Goal: Navigation & Orientation: Find specific page/section

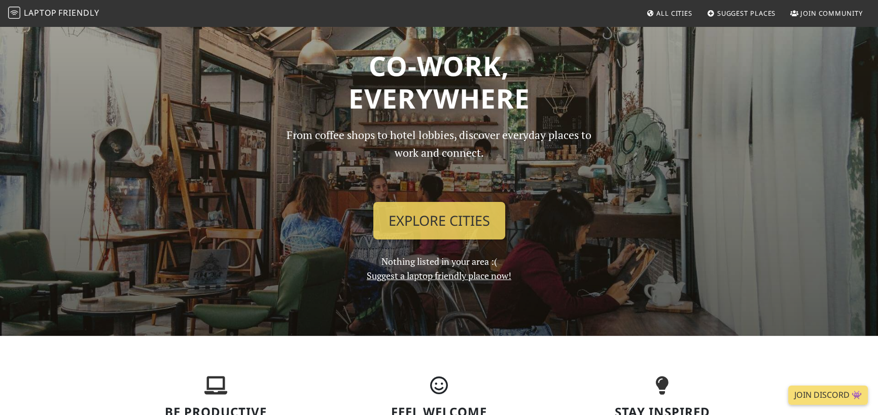
scroll to position [51, 0]
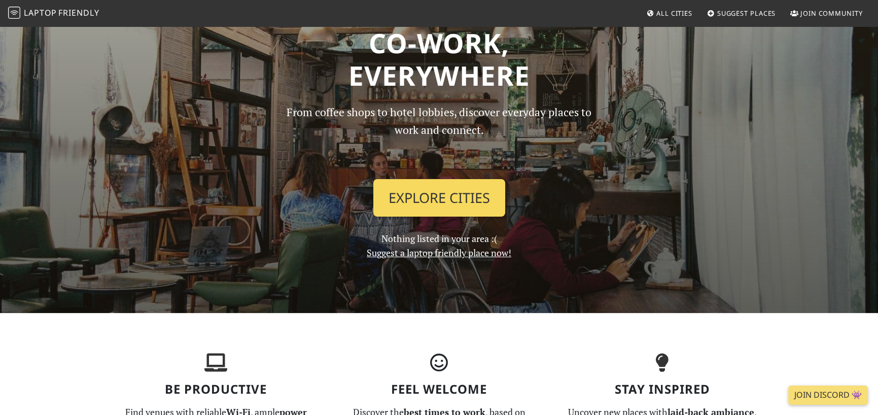
click at [409, 203] on link "Explore Cities" at bounding box center [439, 198] width 132 height 38
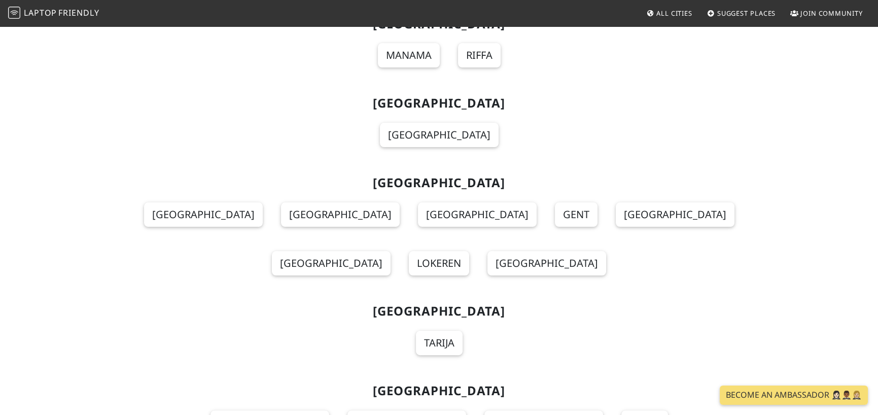
scroll to position [862, 0]
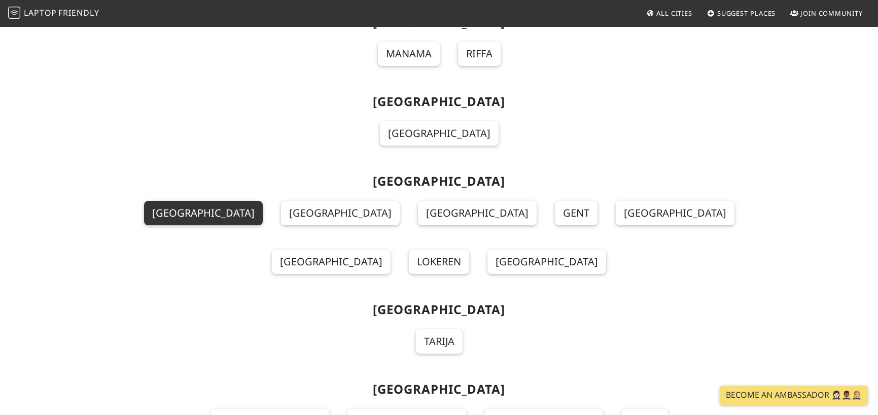
click at [149, 201] on link "[GEOGRAPHIC_DATA]" at bounding box center [203, 213] width 119 height 24
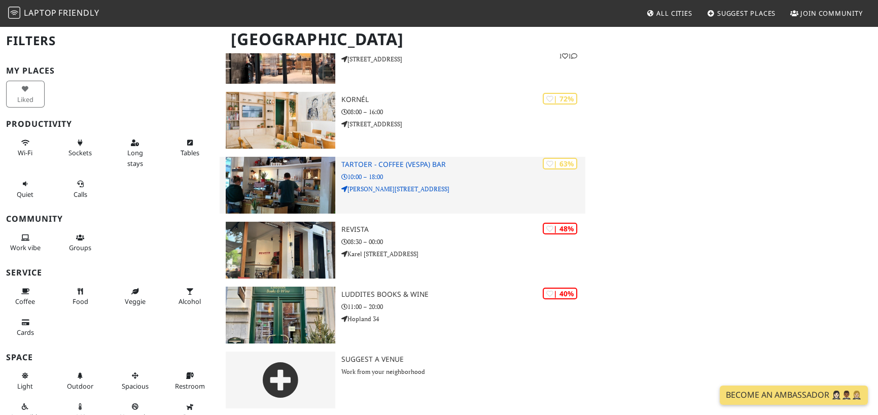
scroll to position [240, 0]
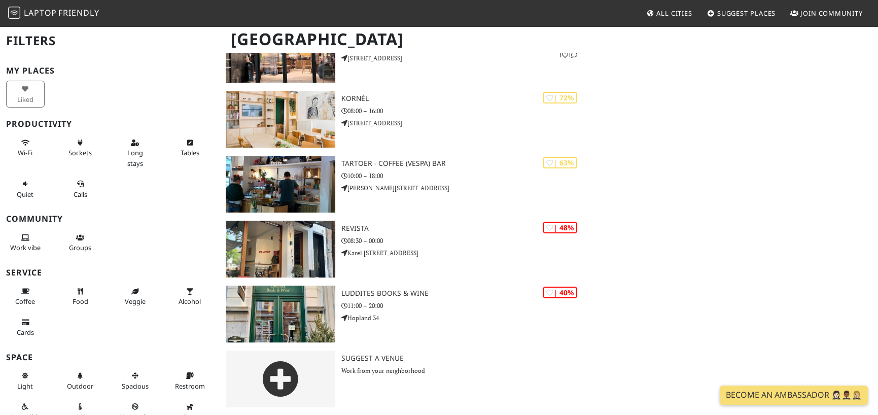
click at [679, 14] on span "All Cities" at bounding box center [674, 13] width 36 height 9
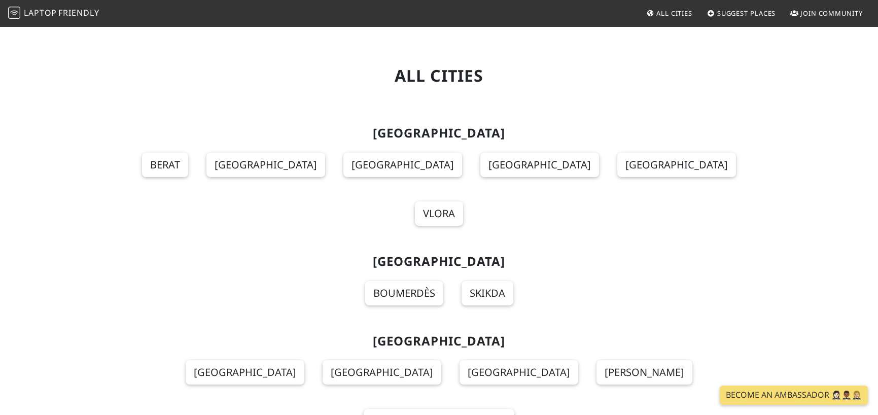
click at [31, 8] on span "Laptop" at bounding box center [40, 12] width 33 height 11
click at [30, 15] on span "Laptop" at bounding box center [40, 12] width 33 height 11
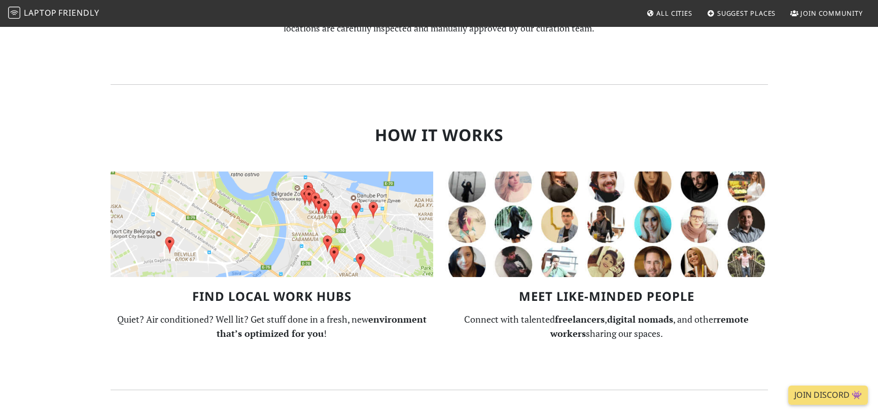
scroll to position [609, 0]
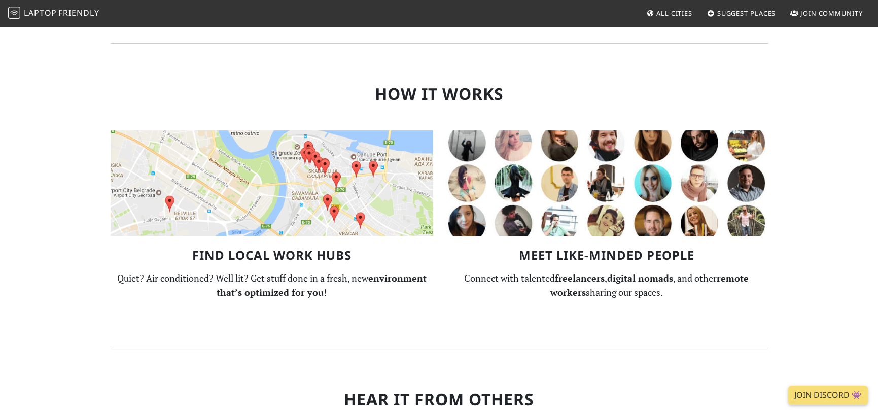
click at [258, 229] on img at bounding box center [272, 183] width 323 height 106
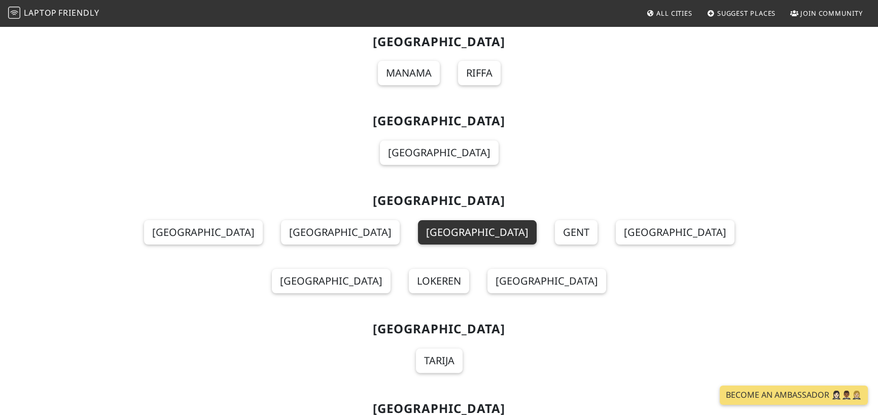
scroll to position [761, 0]
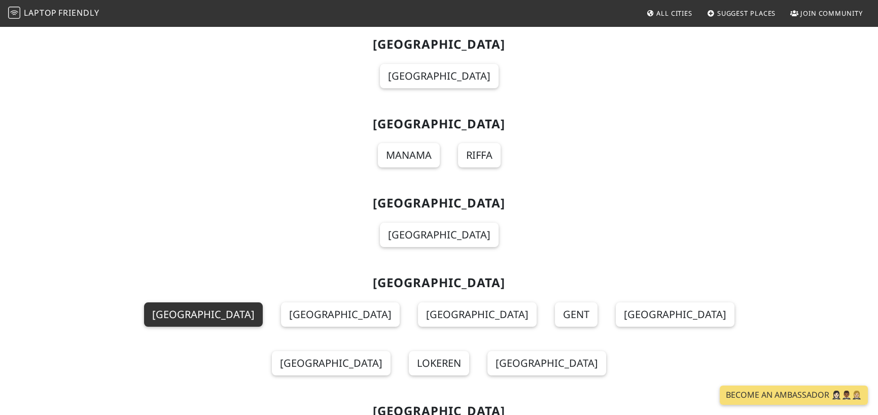
click at [177, 302] on link "[GEOGRAPHIC_DATA]" at bounding box center [203, 314] width 119 height 24
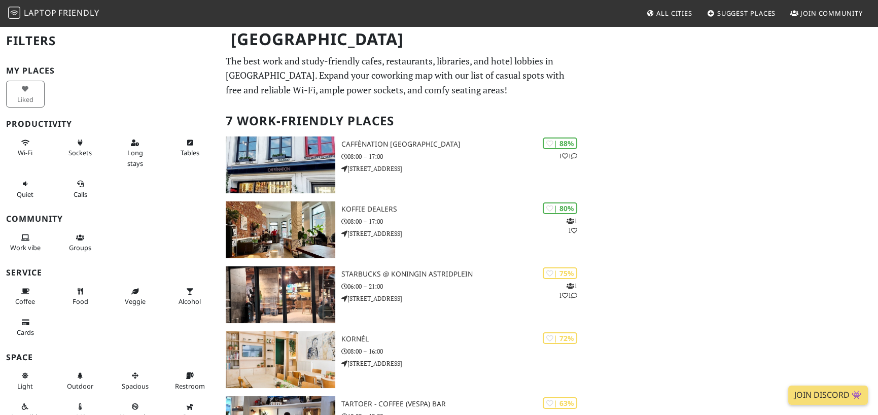
click at [22, 12] on span "Laptop Friendly" at bounding box center [53, 12] width 91 height 11
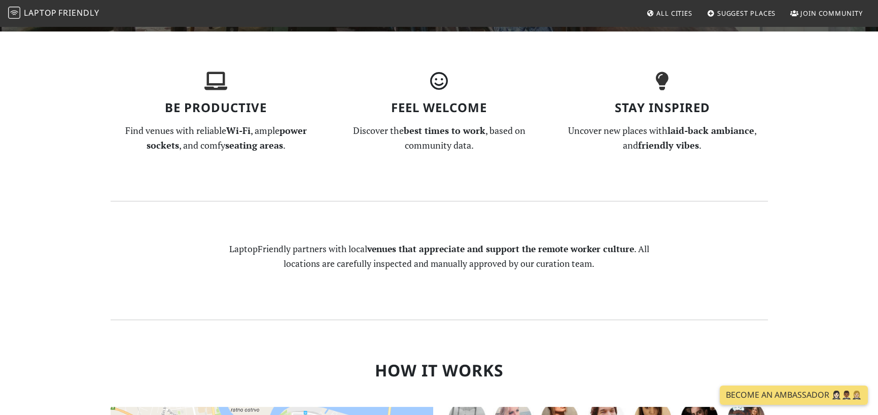
scroll to position [355, 0]
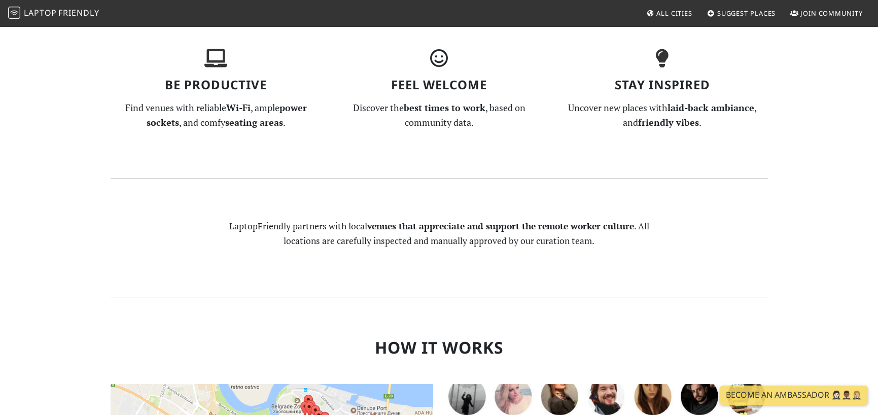
click at [492, 224] on strong "venues that appreciate and support the remote worker culture" at bounding box center [500, 226] width 267 height 12
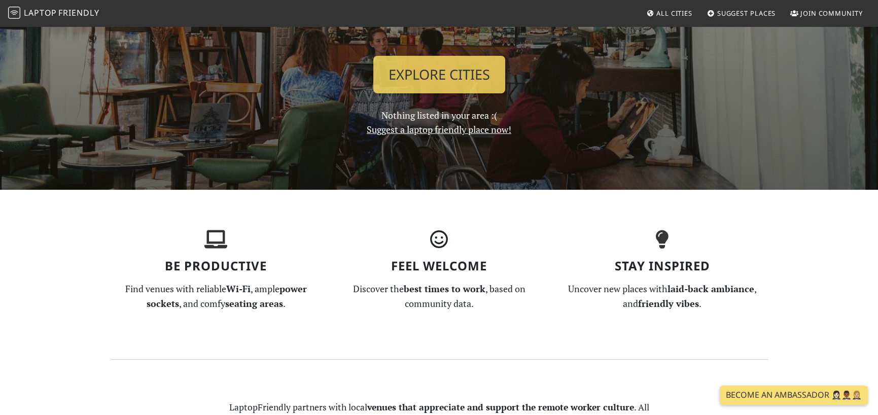
scroll to position [162, 0]
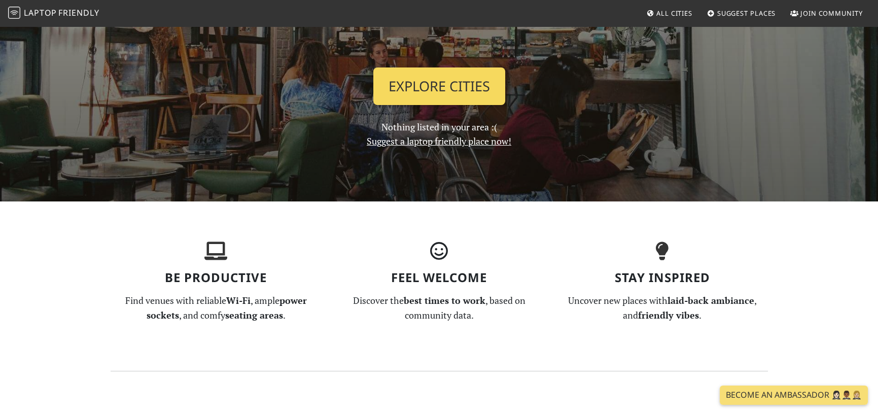
click at [460, 86] on link "Explore Cities" at bounding box center [439, 86] width 132 height 38
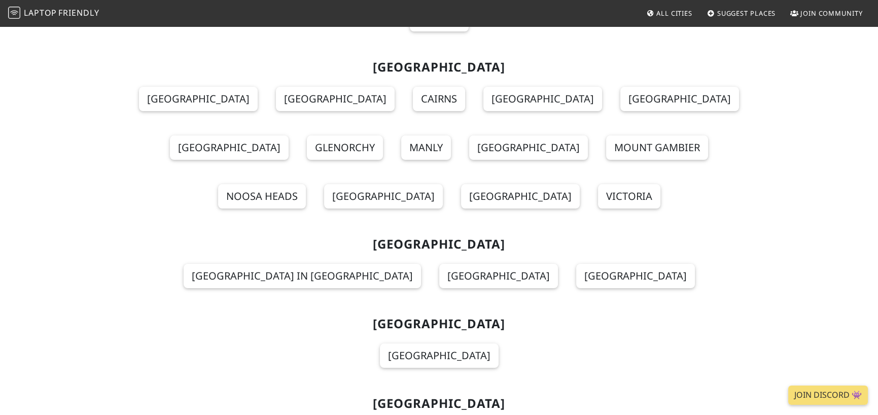
scroll to position [609, 0]
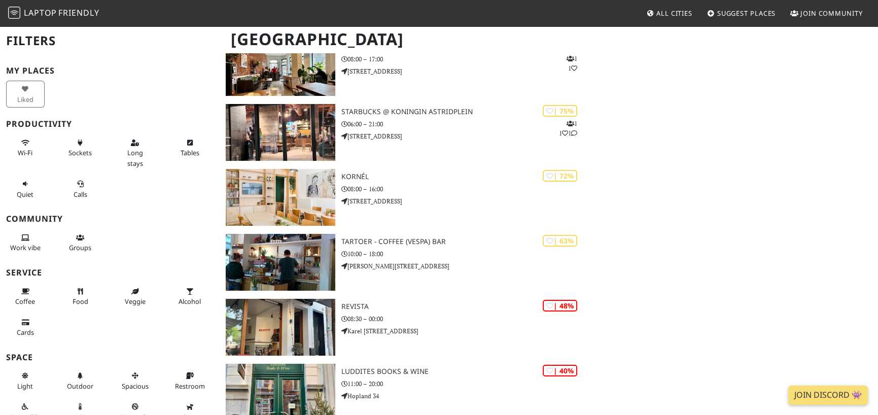
scroll to position [203, 0]
